Goal: Task Accomplishment & Management: Use online tool/utility

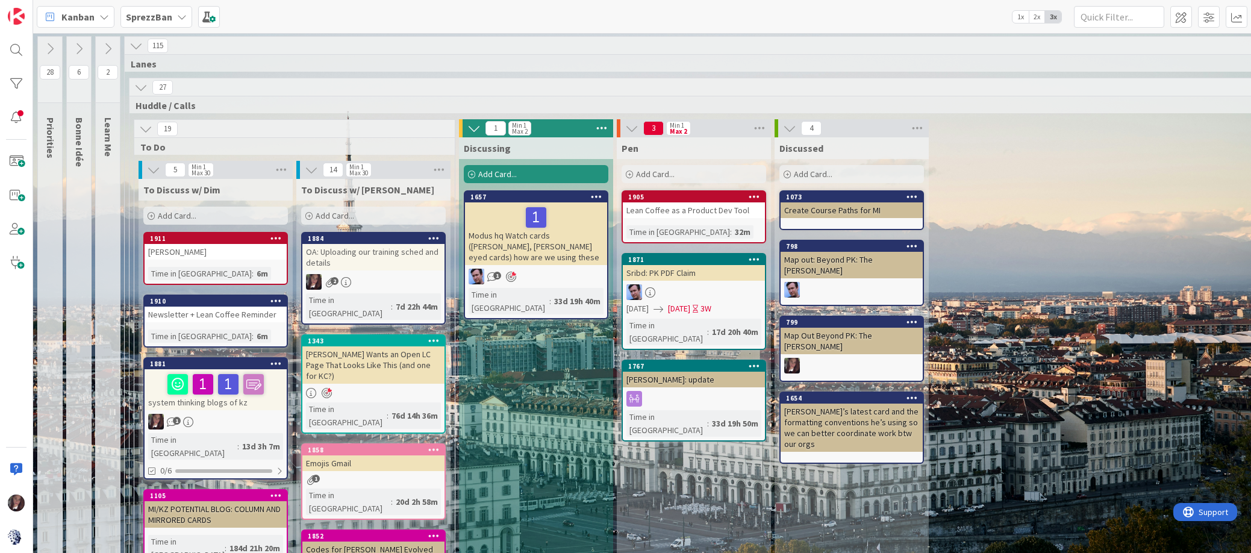
scroll to position [1072, 175]
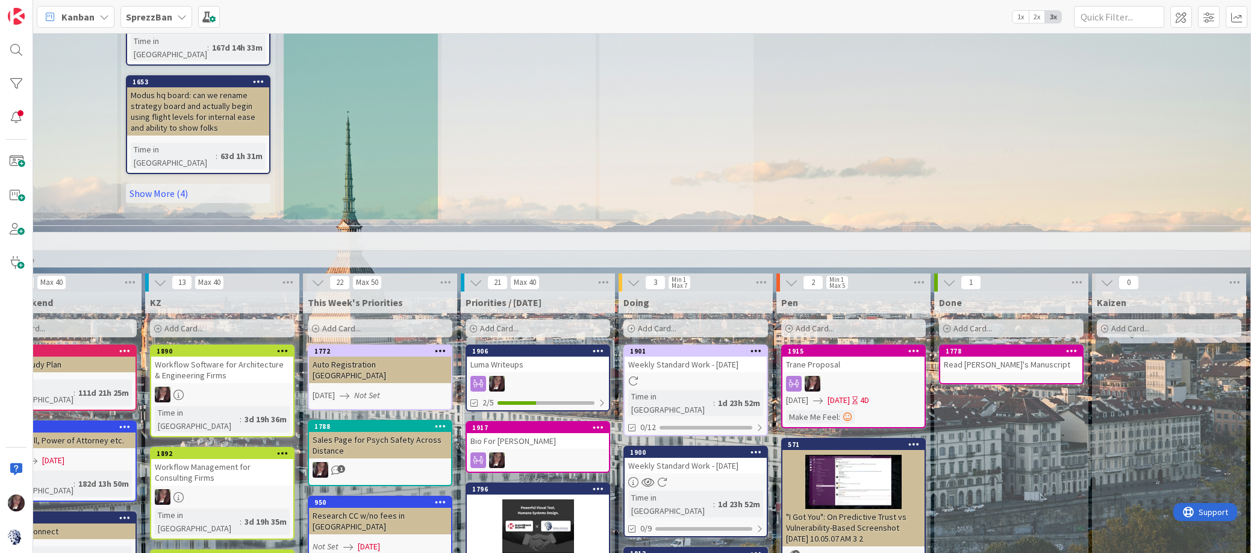
click at [670, 458] on div "Weekly Standard Work - [DATE]" at bounding box center [696, 466] width 142 height 16
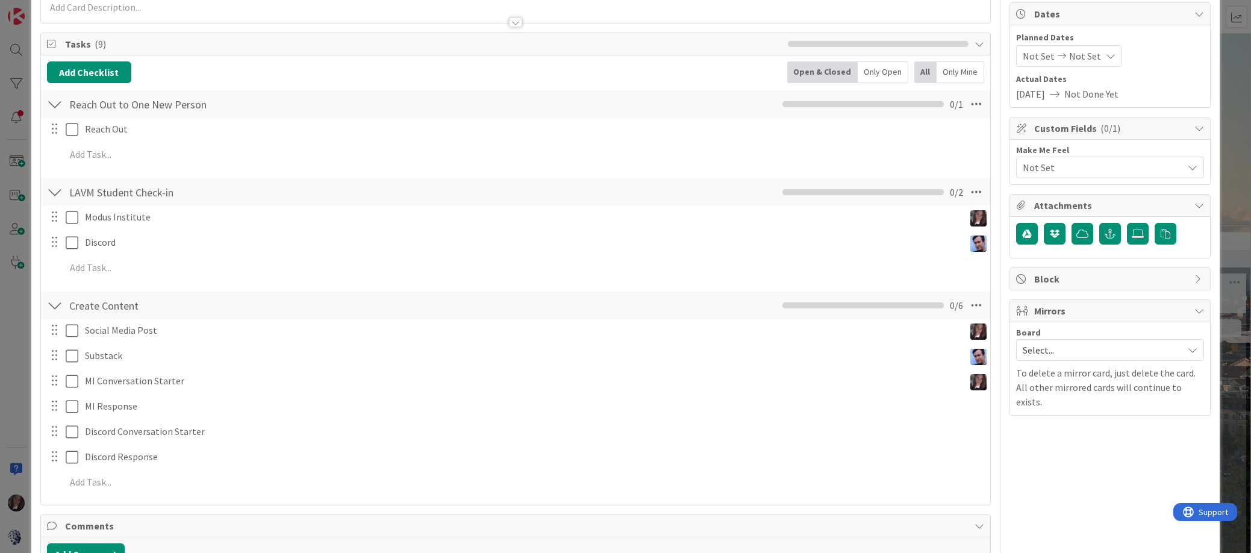
scroll to position [119, 0]
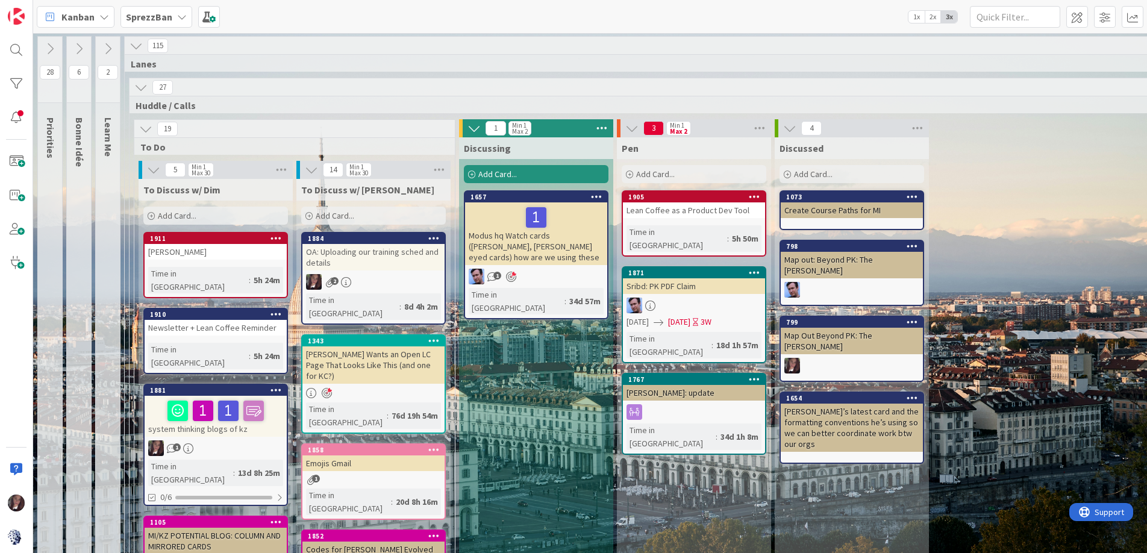
click at [520, 230] on div "Modus hq Watch cards ([PERSON_NAME], [PERSON_NAME] eyed cards) how are we using…" at bounding box center [536, 233] width 142 height 63
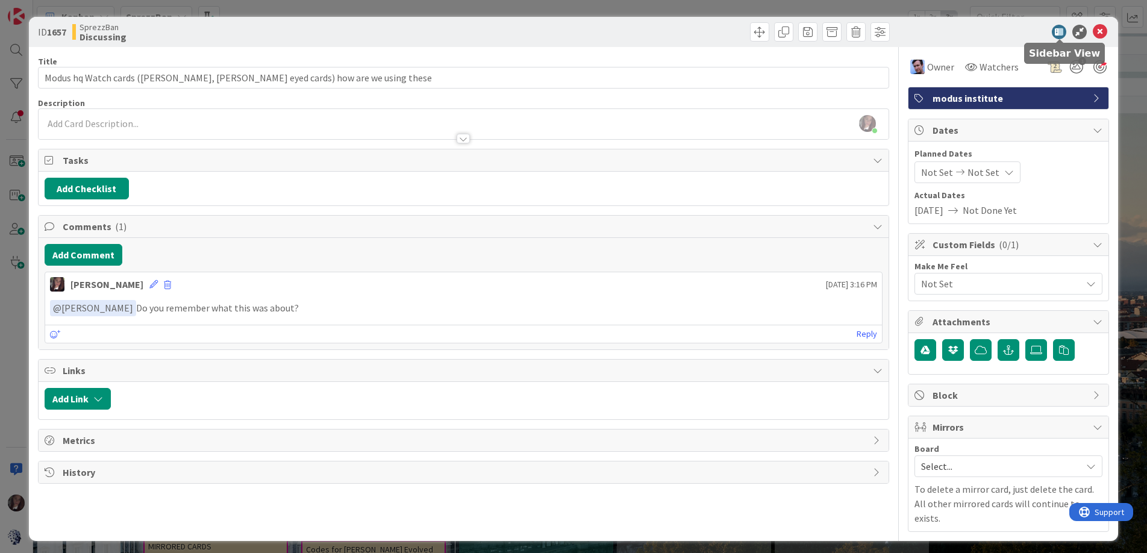
click at [162, 275] on div "Title 70 / 128 Modus hq Watch cards (Tim, Daniele eyed cards) how are we using …" at bounding box center [464, 289] width 852 height 485
click at [327, 307] on p "﻿ @ Jim Benson ﻿ Do you remember what this was about?" at bounding box center [464, 308] width 828 height 16
click at [326, 307] on p "﻿ @ Jim Benson ﻿ Do you remember what this was about?" at bounding box center [464, 308] width 828 height 16
click at [1099, 34] on icon at bounding box center [1100, 32] width 14 height 14
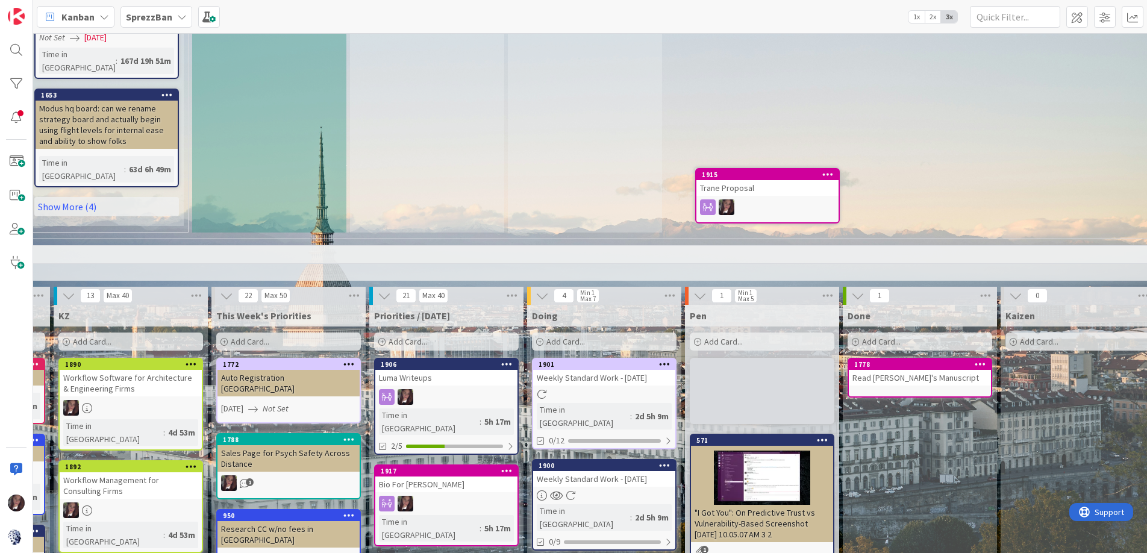
scroll to position [1055, 267]
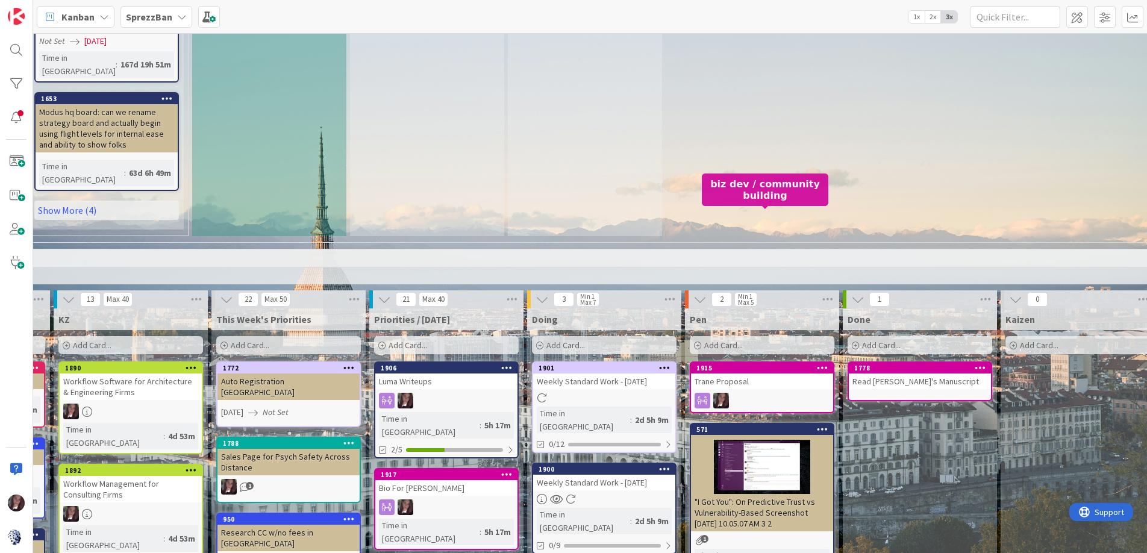
click at [771, 364] on div "1915" at bounding box center [764, 368] width 137 height 8
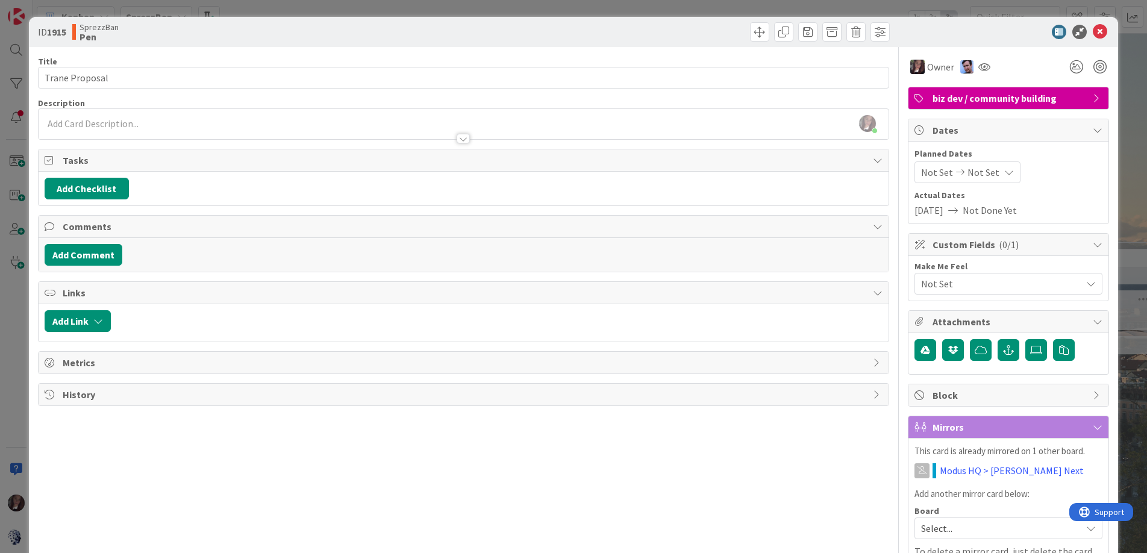
click at [947, 174] on span "Not Set" at bounding box center [937, 172] width 32 height 14
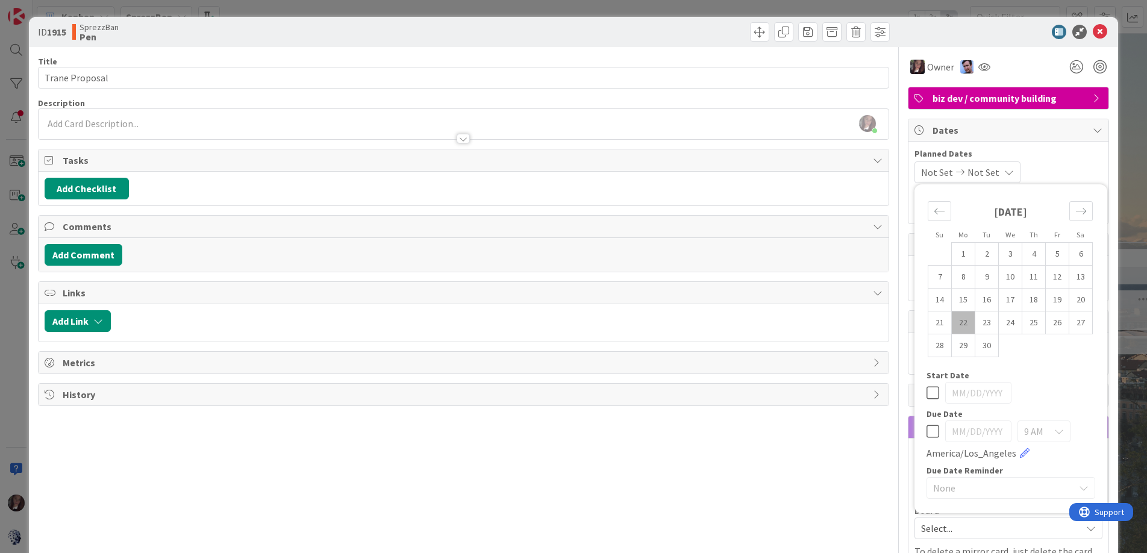
click at [962, 318] on td "22" at bounding box center [963, 322] width 23 height 23
click at [942, 172] on span "[DATE]" at bounding box center [935, 172] width 29 height 14
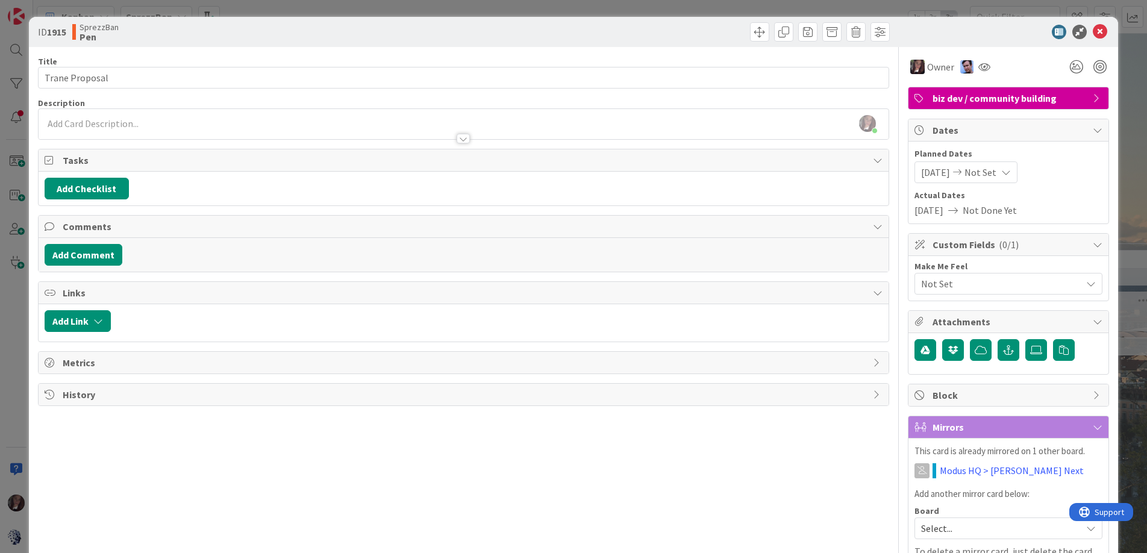
click at [942, 176] on span "[DATE]" at bounding box center [935, 172] width 29 height 14
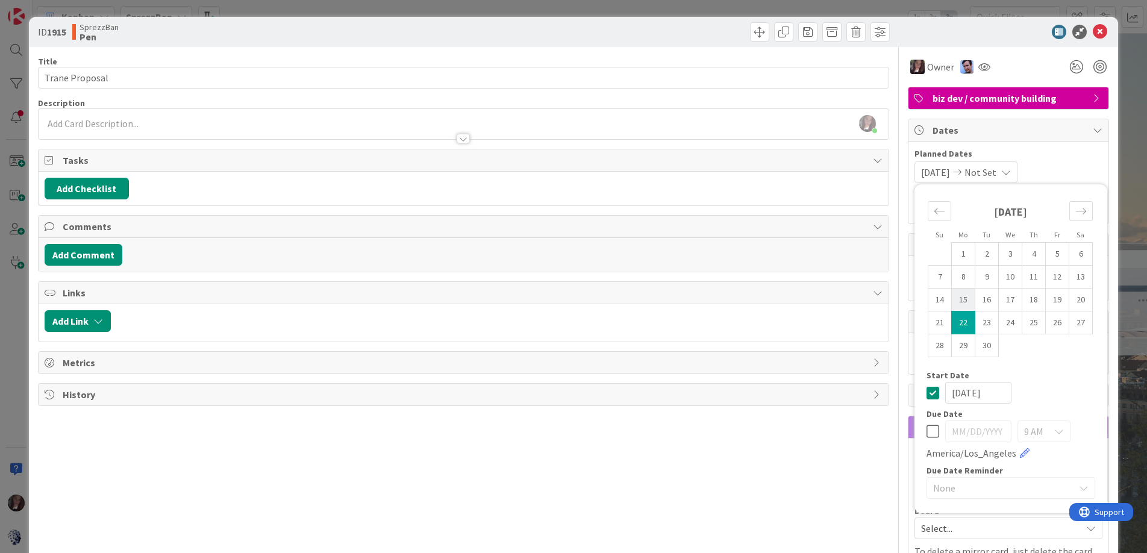
click at [963, 295] on td "15" at bounding box center [963, 300] width 23 height 23
type input "[DATE]"
click at [995, 171] on span "Not Set" at bounding box center [980, 172] width 32 height 14
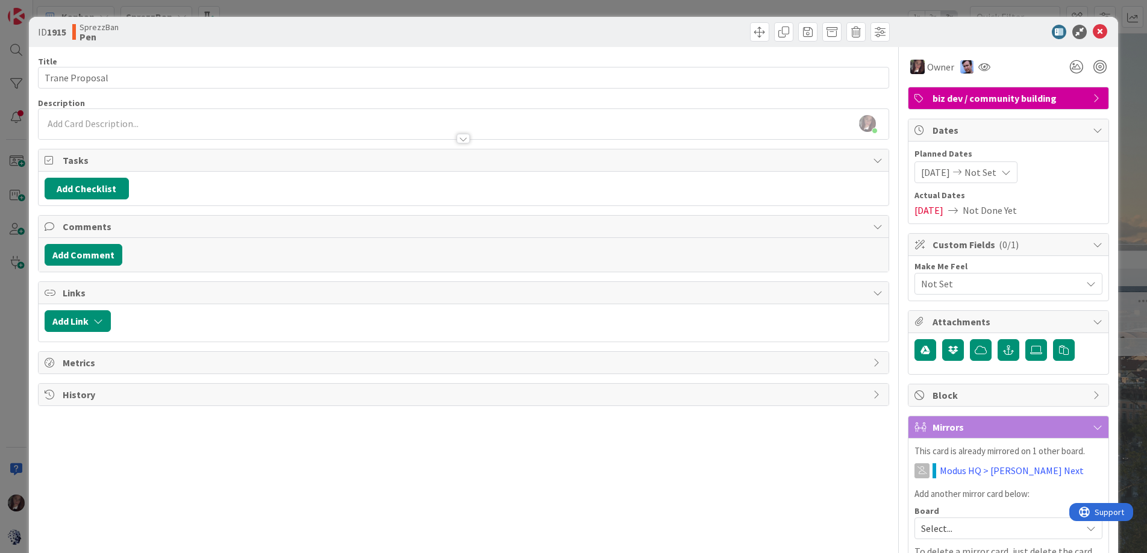
scroll to position [1054, 267]
click at [991, 177] on span "Not Set" at bounding box center [980, 172] width 32 height 14
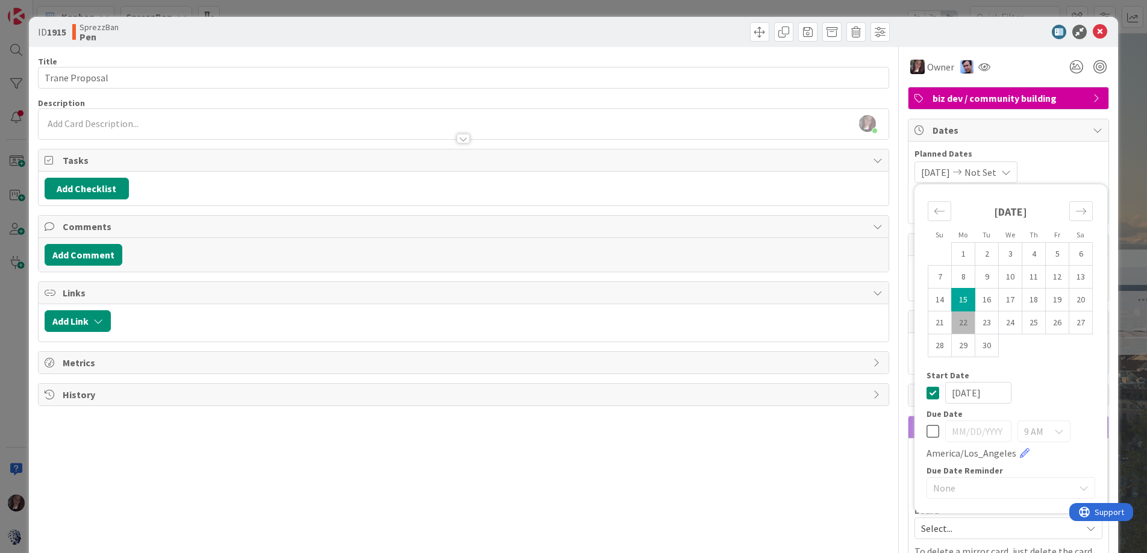
scroll to position [1053, 267]
click at [1058, 298] on td "19" at bounding box center [1057, 300] width 23 height 23
type input "[DATE]"
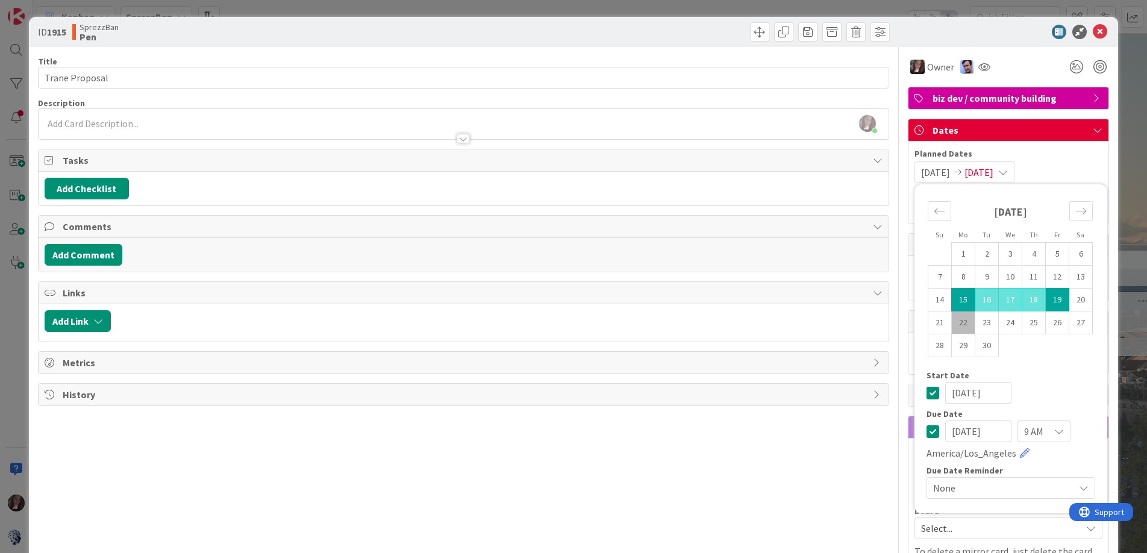
click at [1040, 363] on div "August 2025 1 2 3 4 5 6 7 8 9 10 11 12 13 14 15 16 17 18 19 20 21 22 23 24 25 2…" at bounding box center [1010, 280] width 192 height 181
click at [970, 432] on input "[DATE]" at bounding box center [978, 431] width 66 height 22
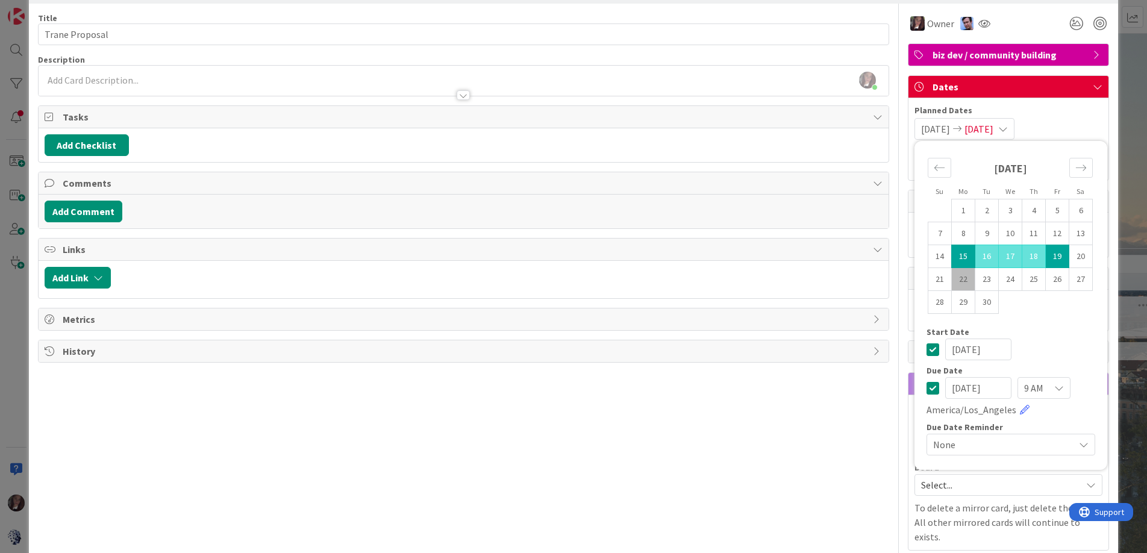
scroll to position [52, 0]
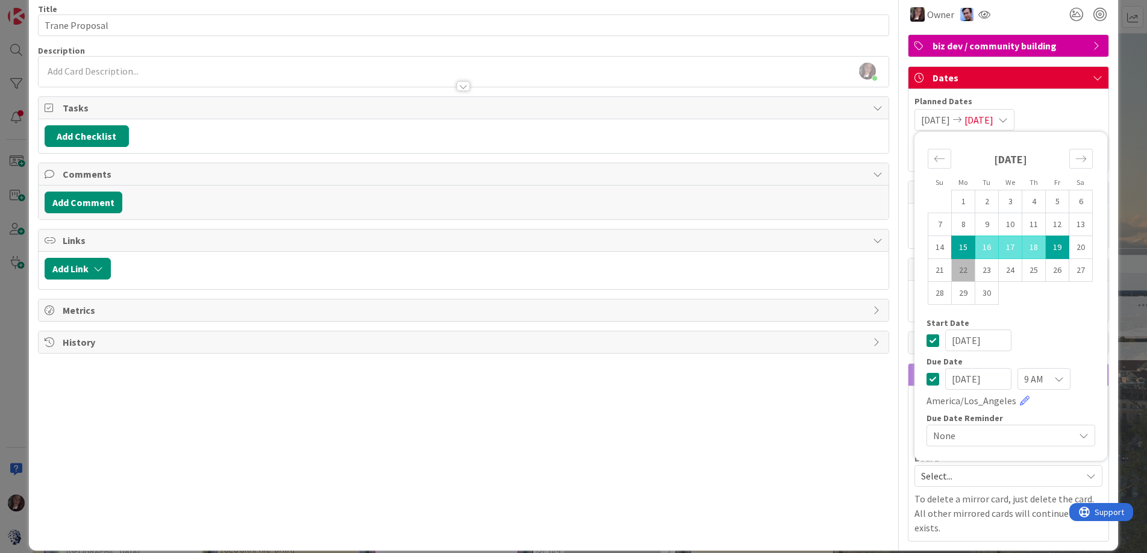
click at [939, 478] on span "Select..." at bounding box center [998, 475] width 154 height 17
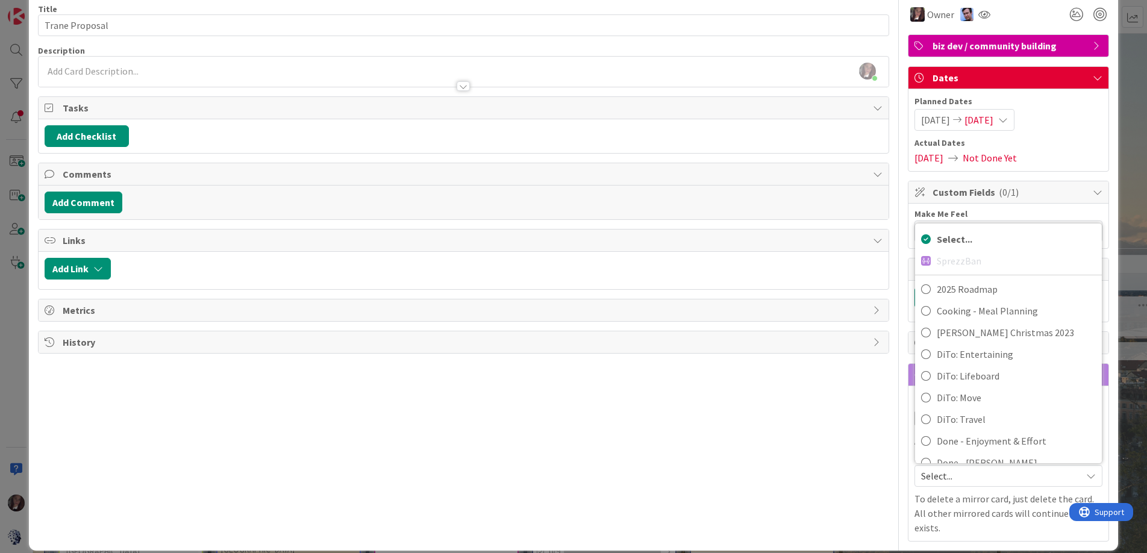
click at [829, 427] on div "Title 14 / 128 Trane Proposal Description Tonianne DeMaria just joined Owner bi…" at bounding box center [464, 268] width 852 height 547
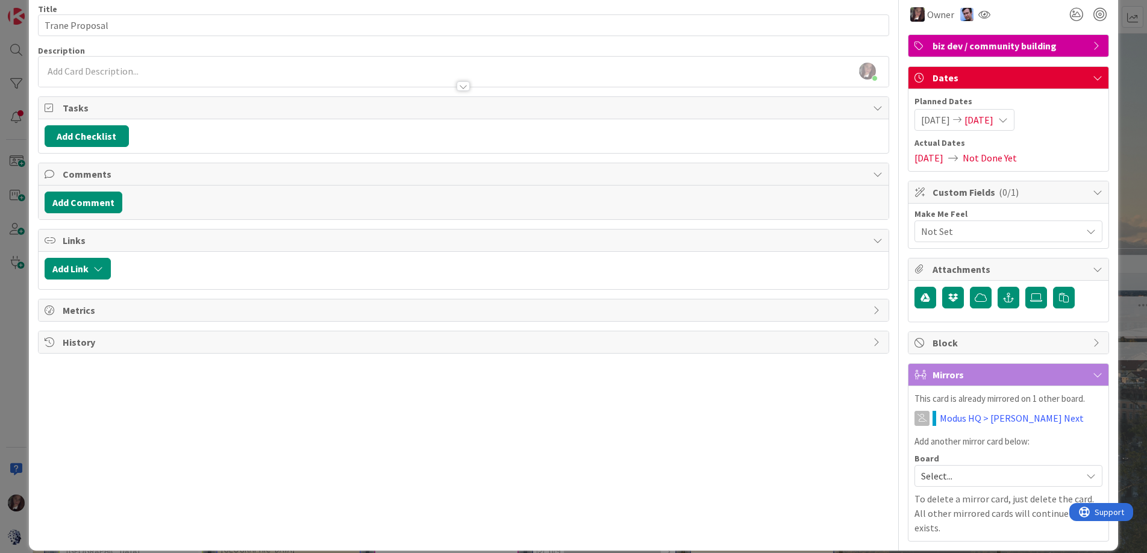
click at [1054, 96] on span "Planned Dates" at bounding box center [1008, 101] width 188 height 13
click at [951, 231] on span "Not Set" at bounding box center [998, 231] width 154 height 17
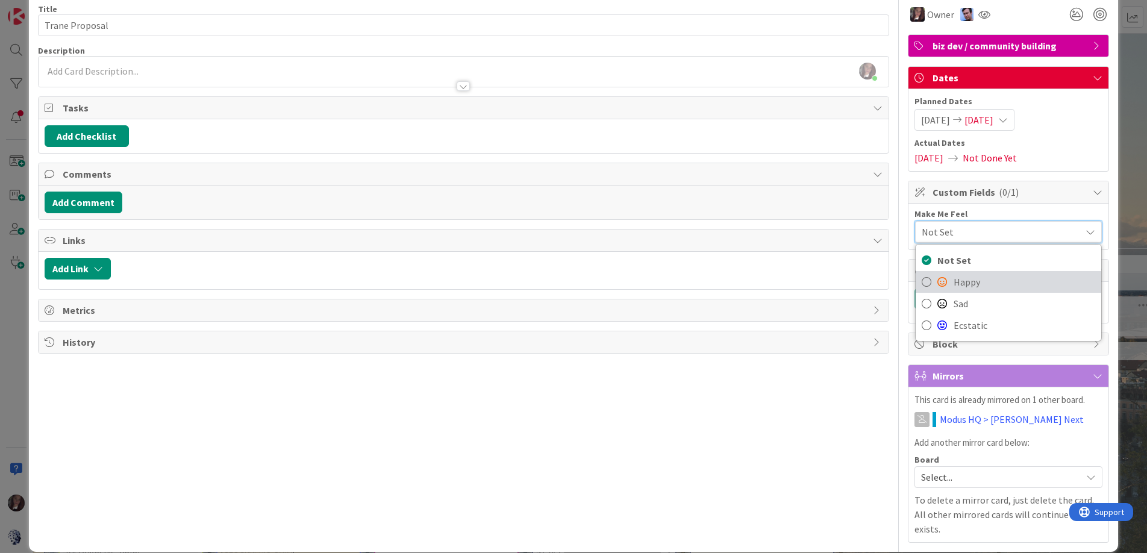
click at [926, 283] on icon at bounding box center [927, 282] width 10 height 18
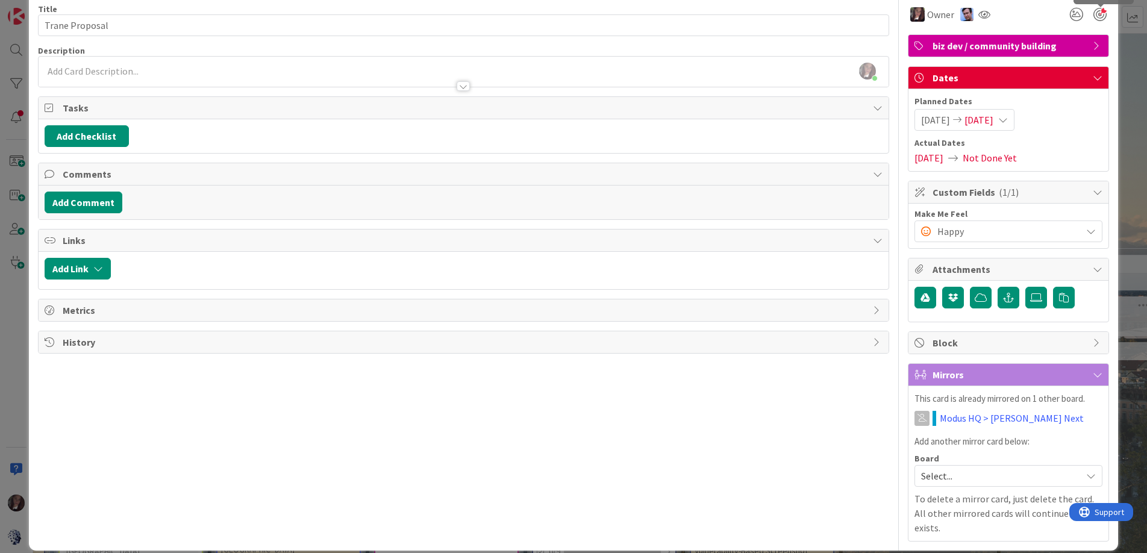
click at [1098, 16] on div at bounding box center [1099, 14] width 13 height 13
click at [776, 85] on div at bounding box center [464, 80] width 851 height 13
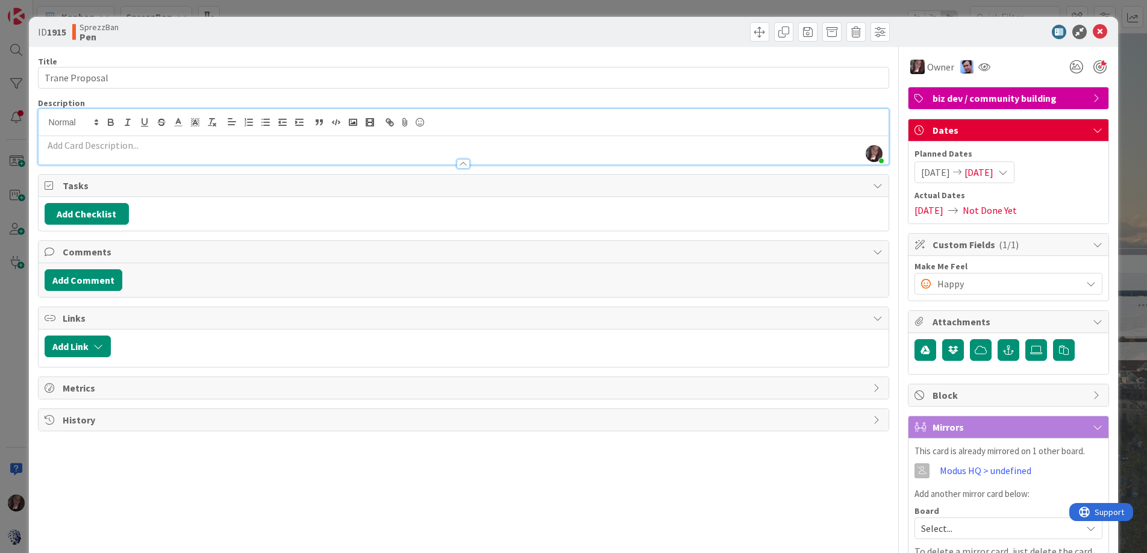
scroll to position [1, 0]
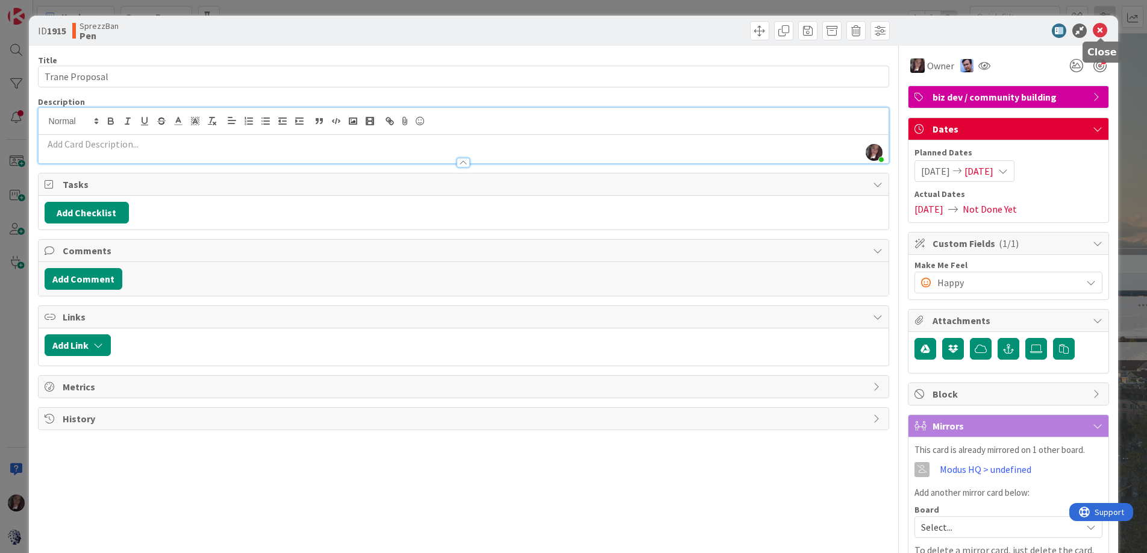
click at [1101, 27] on icon at bounding box center [1100, 30] width 14 height 14
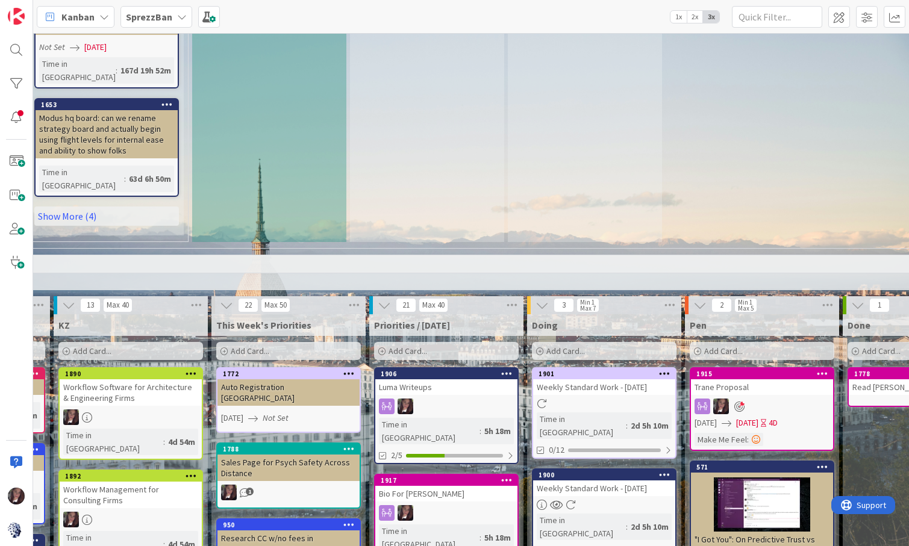
scroll to position [1049, 267]
